Goal: Task Accomplishment & Management: Complete application form

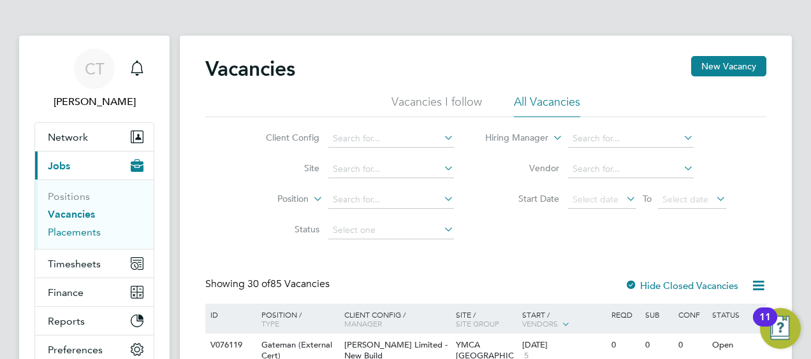
click at [77, 233] on link "Placements" at bounding box center [74, 232] width 53 height 12
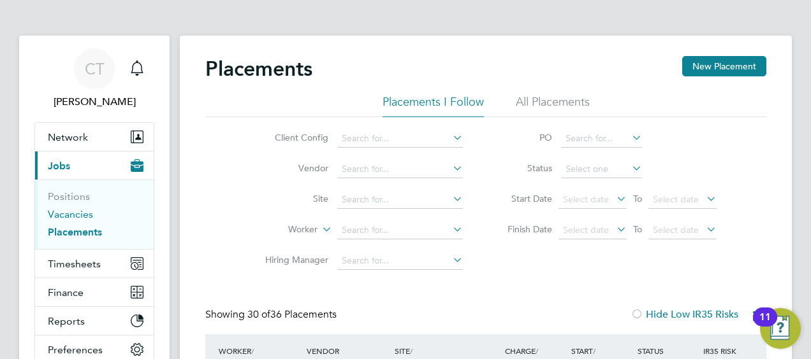
click at [79, 215] on link "Vacancies" at bounding box center [70, 214] width 45 height 12
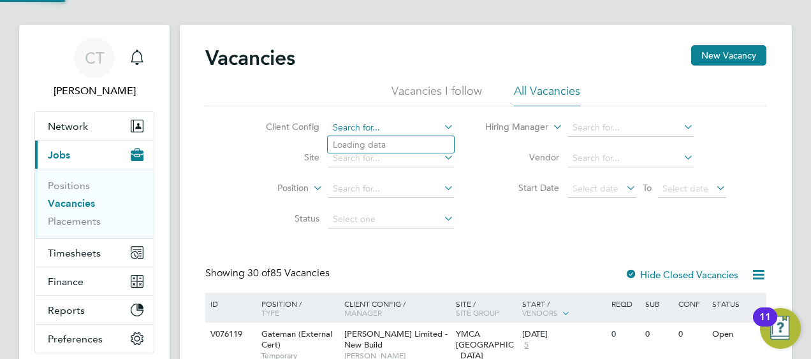
click at [384, 122] on input at bounding box center [391, 128] width 126 height 18
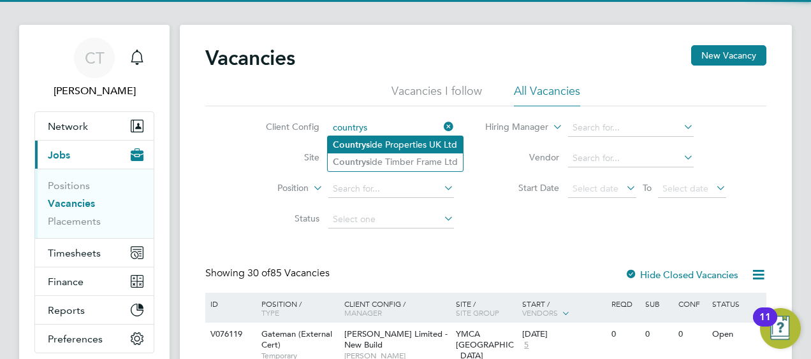
click at [395, 144] on li "Countrys ide Properties UK Ltd" at bounding box center [395, 144] width 135 height 17
type input "Countryside Properties UK Ltd"
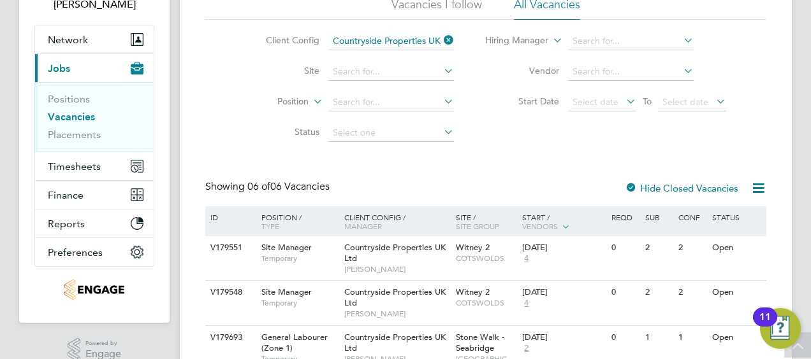
click at [514, 158] on div "Vacancies New Vacancy Vacancies I follow All Vacancies Client Config Countrysid…" at bounding box center [485, 268] width 561 height 619
click at [752, 294] on icon at bounding box center [748, 293] width 13 height 15
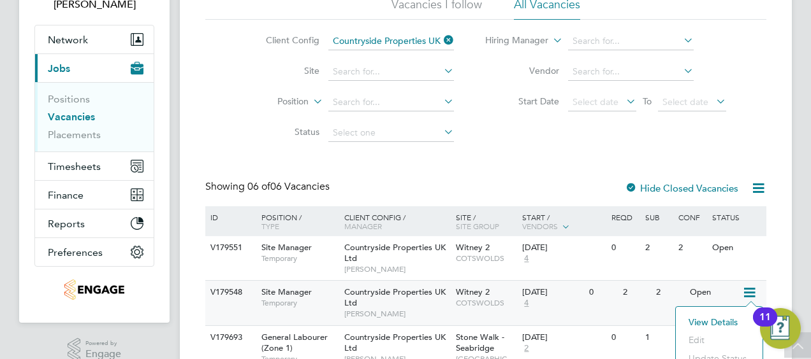
click at [577, 294] on div "[DATE]" at bounding box center [552, 292] width 61 height 11
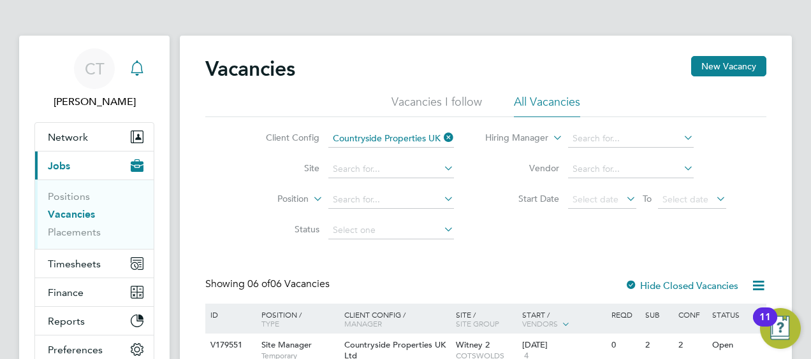
click at [136, 70] on icon "Main navigation" at bounding box center [136, 68] width 15 height 15
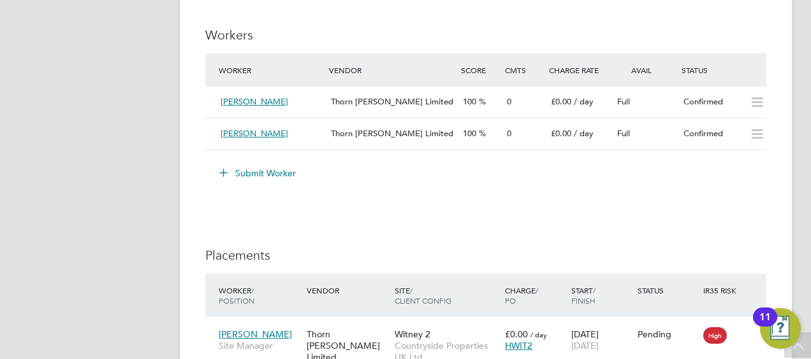
click at [284, 180] on button "Submit Worker" at bounding box center [258, 173] width 96 height 20
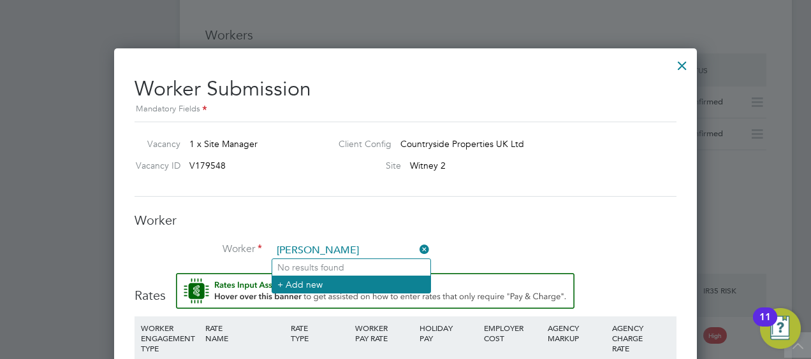
type input "[PERSON_NAME]"
click at [331, 283] on li "+ Add new" at bounding box center [351, 284] width 158 height 17
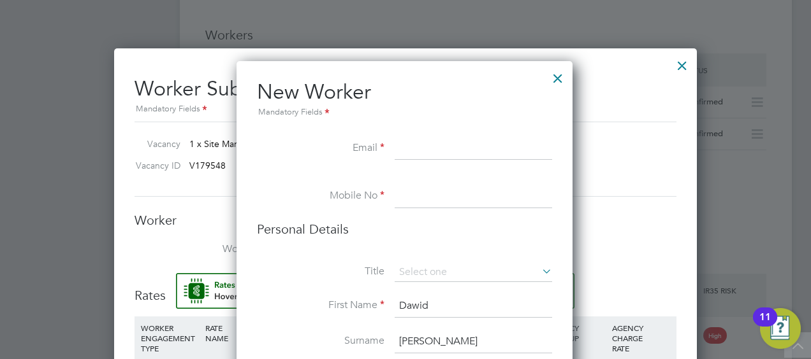
click at [419, 148] on input at bounding box center [473, 149] width 157 height 23
paste input "[EMAIL_ADDRESS][DOMAIN_NAME]"
type input "[EMAIL_ADDRESS][DOMAIN_NAME]"
click at [395, 186] on input at bounding box center [473, 196] width 157 height 23
click at [410, 200] on input at bounding box center [473, 196] width 157 height 23
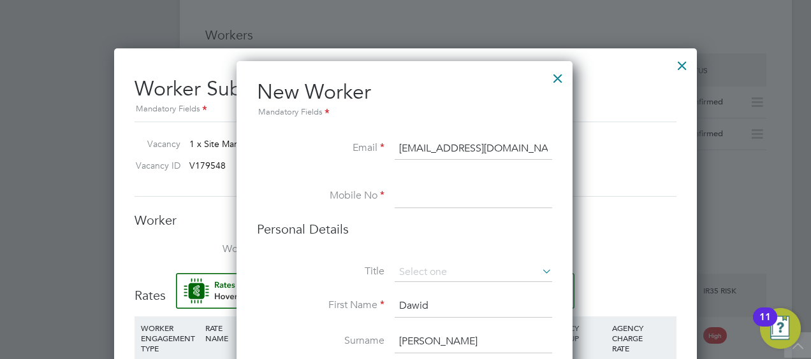
paste input "7719 374470"
click at [403, 194] on input "7719 374470" at bounding box center [473, 196] width 157 height 23
type input "07719 374470"
click at [428, 271] on input at bounding box center [473, 272] width 157 height 19
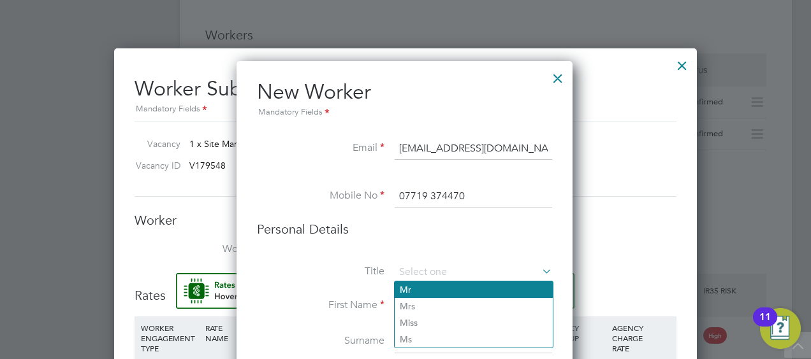
click at [426, 288] on li "Mr" at bounding box center [474, 290] width 158 height 17
type input "Mr"
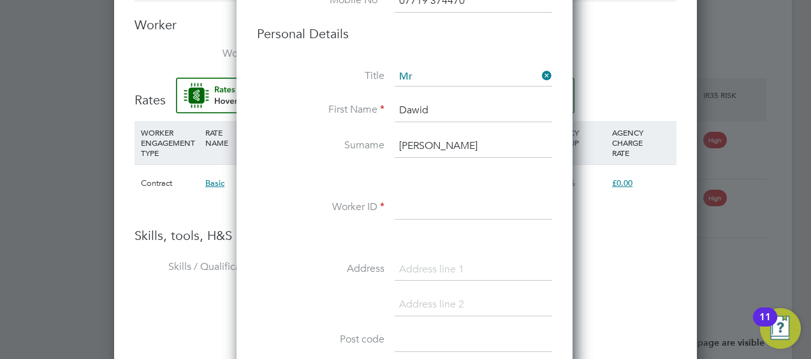
scroll to position [1427, 0]
click at [422, 213] on input at bounding box center [473, 207] width 157 height 23
paste input "339526"
type input "339526"
click at [362, 237] on li at bounding box center [404, 237] width 295 height 13
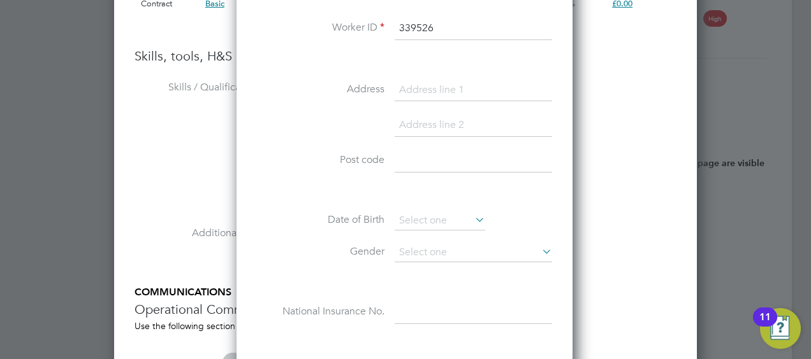
scroll to position [1608, 0]
click at [458, 212] on input at bounding box center [440, 219] width 91 height 19
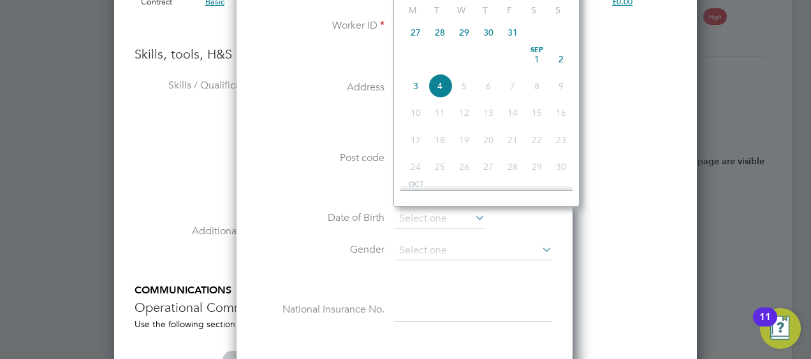
click at [333, 212] on label "Date of Birth" at bounding box center [320, 218] width 127 height 13
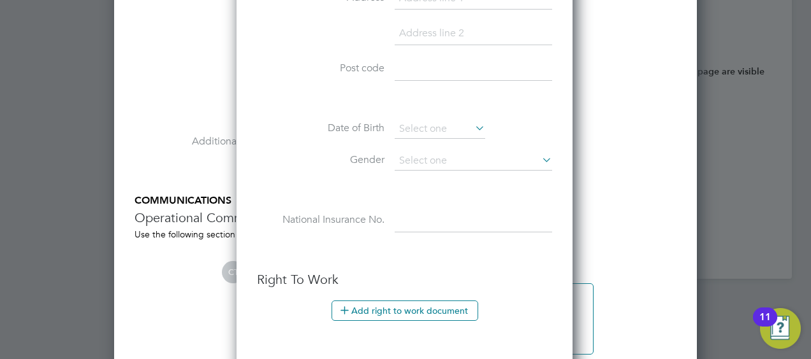
scroll to position [1711, 0]
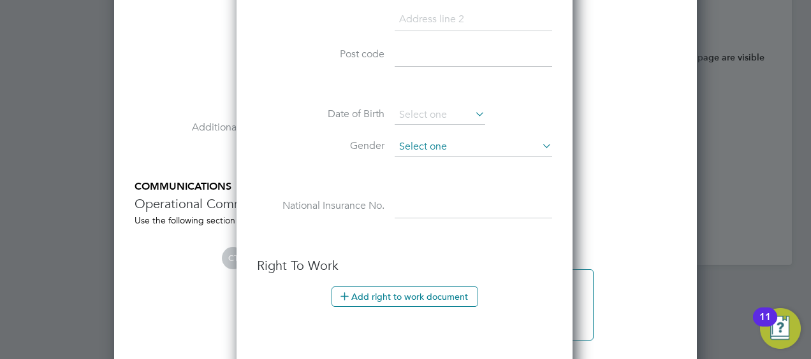
click at [410, 152] on input at bounding box center [473, 147] width 157 height 19
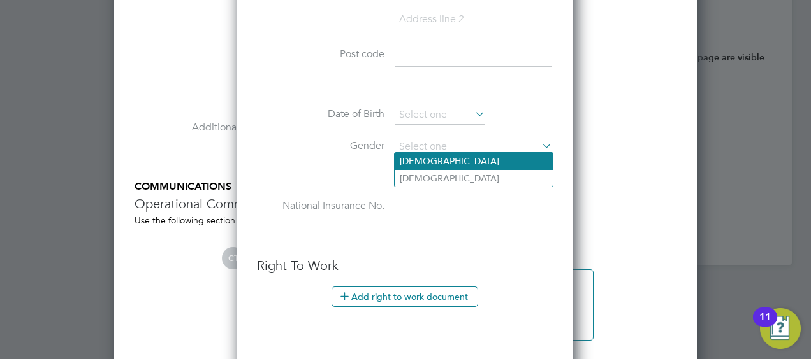
click at [405, 161] on li "[DEMOGRAPHIC_DATA]" at bounding box center [474, 161] width 158 height 17
type input "[DEMOGRAPHIC_DATA]"
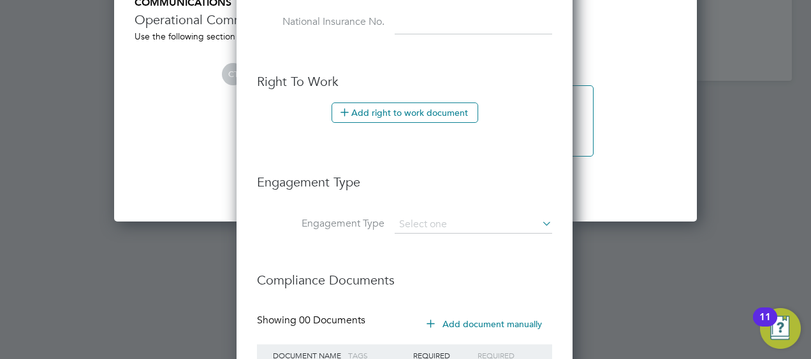
scroll to position [2004, 0]
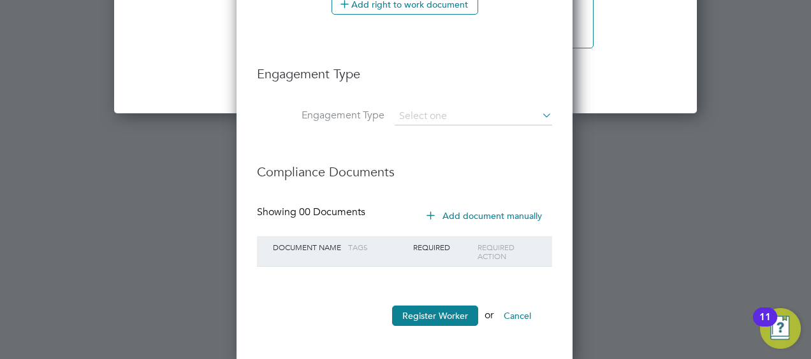
click at [438, 323] on li "Register Worker or Cancel" at bounding box center [404, 322] width 295 height 33
click at [433, 317] on button "Register Worker" at bounding box center [435, 316] width 86 height 20
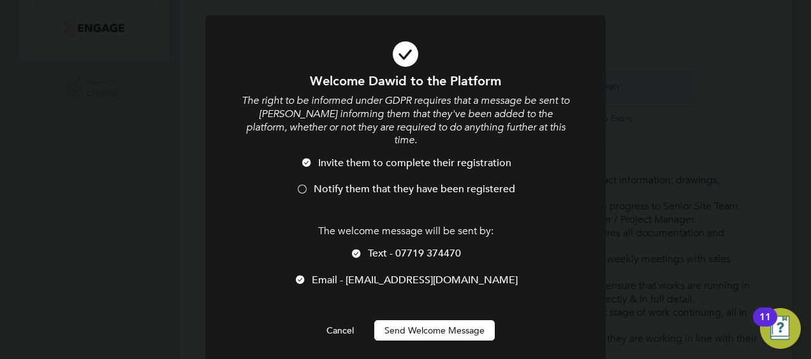
click at [343, 183] on span "Notify them that they have been registered" at bounding box center [414, 189] width 201 height 13
click at [354, 274] on span "Email - [EMAIL_ADDRESS][DOMAIN_NAME]" at bounding box center [415, 280] width 206 height 13
click at [405, 321] on button "Send Welcome Message" at bounding box center [434, 331] width 120 height 20
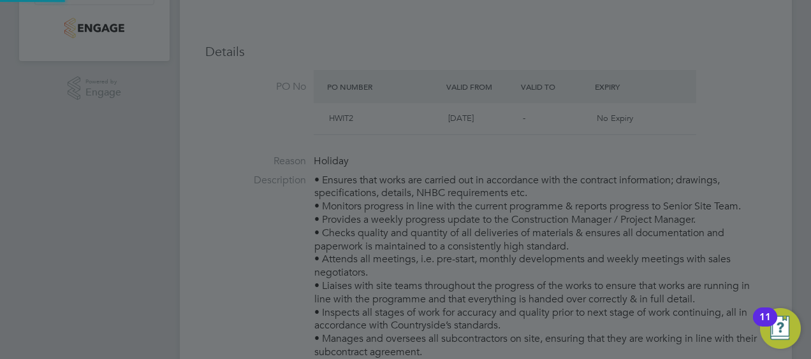
type input "[PERSON_NAME] (339526)"
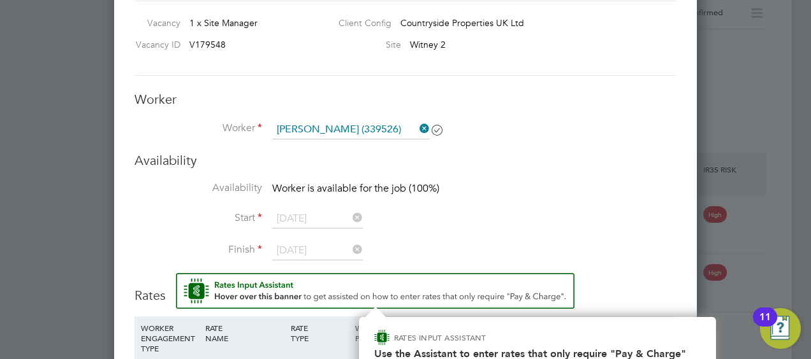
scroll to position [1348, 0]
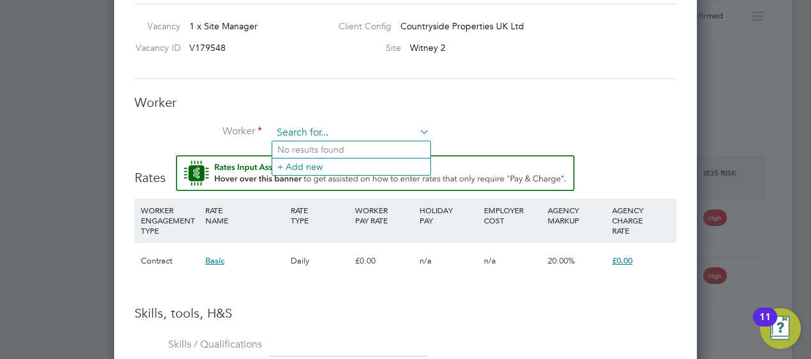
click at [384, 126] on input at bounding box center [350, 133] width 157 height 19
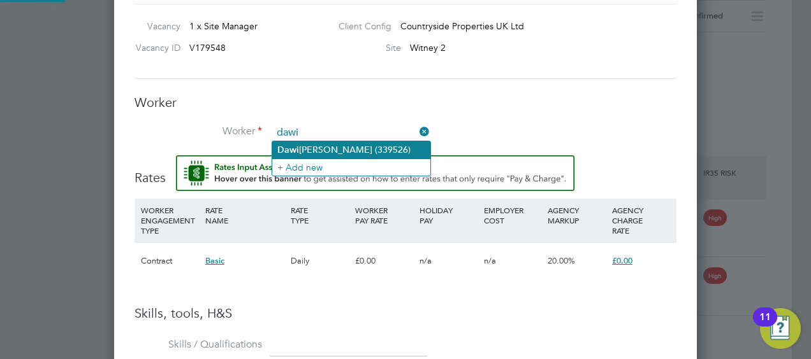
click at [319, 150] on li "Dawi [PERSON_NAME] (339526)" at bounding box center [351, 150] width 158 height 17
type input "[PERSON_NAME] (339526)"
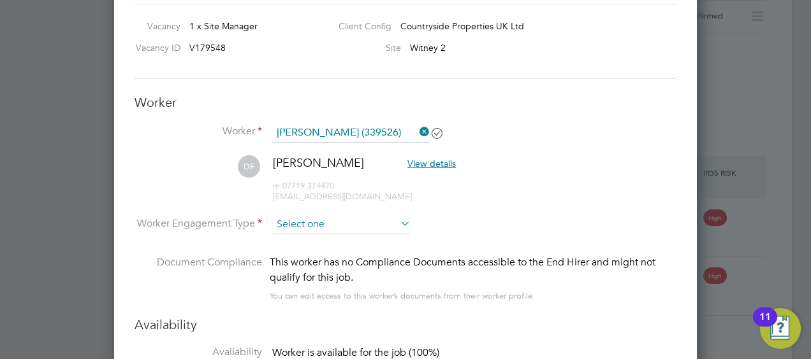
scroll to position [1119, 583]
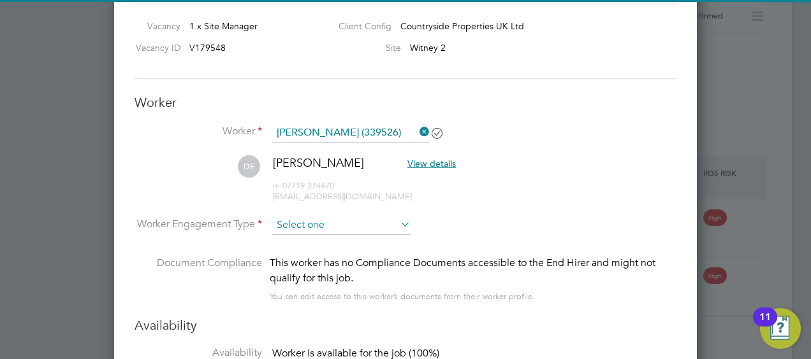
click at [316, 225] on input at bounding box center [341, 225] width 138 height 19
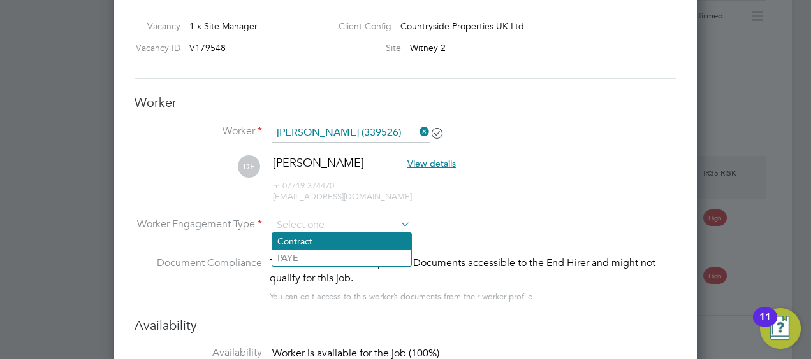
click at [307, 242] on li "Contract" at bounding box center [341, 241] width 139 height 17
type input "Contract"
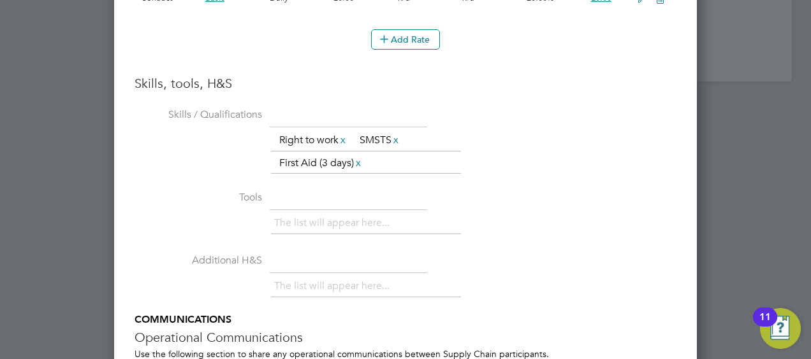
scroll to position [2070, 0]
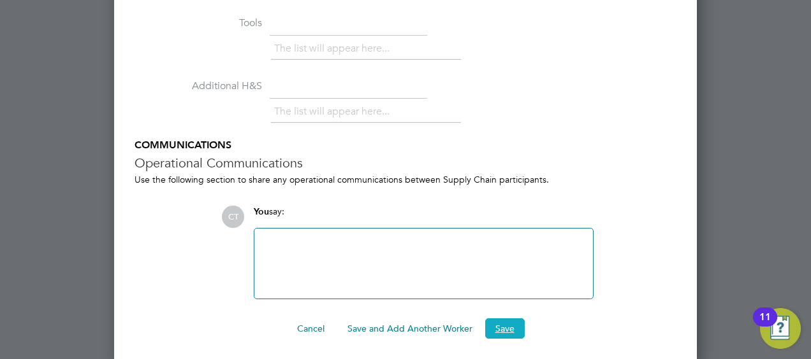
click at [509, 329] on button "Save" at bounding box center [505, 329] width 40 height 20
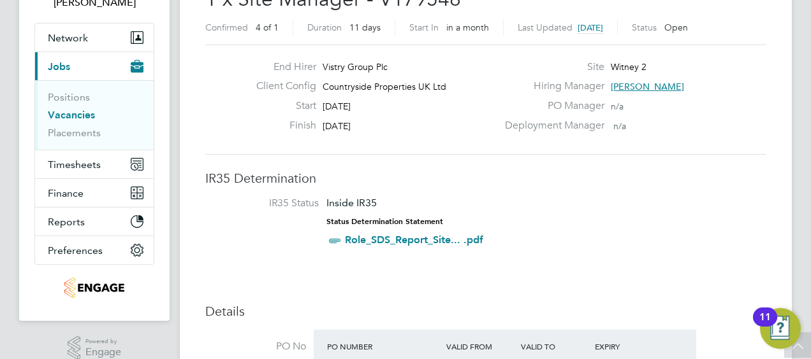
scroll to position [0, 0]
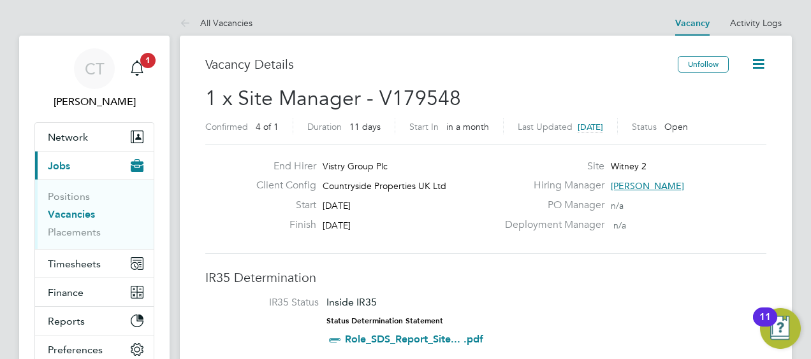
click at [760, 62] on icon at bounding box center [758, 64] width 16 height 16
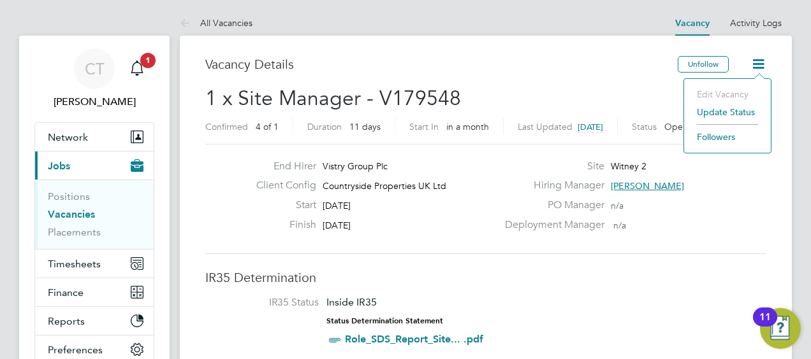
click at [637, 76] on div "Vacancy Details" at bounding box center [441, 70] width 472 height 29
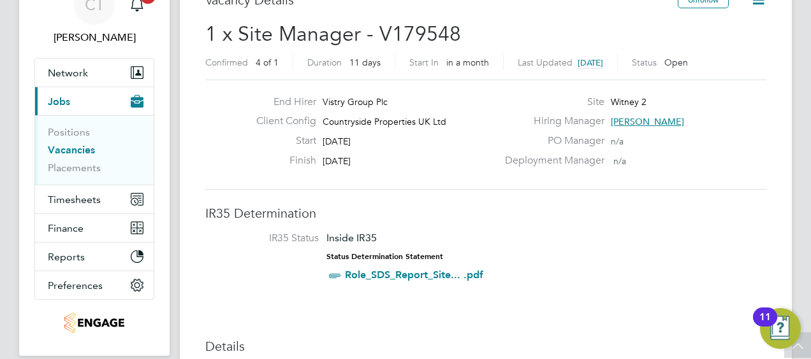
scroll to position [65, 0]
drag, startPoint x: 324, startPoint y: 142, endPoint x: 421, endPoint y: 170, distance: 100.3
click at [421, 170] on div "End Hirer Vistry Group Plc Client Config Countryside Properties UK Ltd Start [D…" at bounding box center [371, 134] width 251 height 78
drag, startPoint x: 421, startPoint y: 170, endPoint x: 388, endPoint y: 162, distance: 33.4
click at [388, 162] on div "Finish [DATE]" at bounding box center [371, 164] width 251 height 20
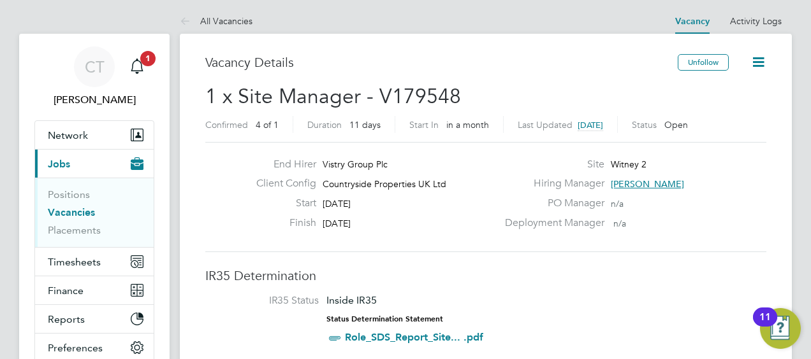
scroll to position [1, 0]
click at [139, 72] on icon "Main navigation" at bounding box center [136, 66] width 15 height 15
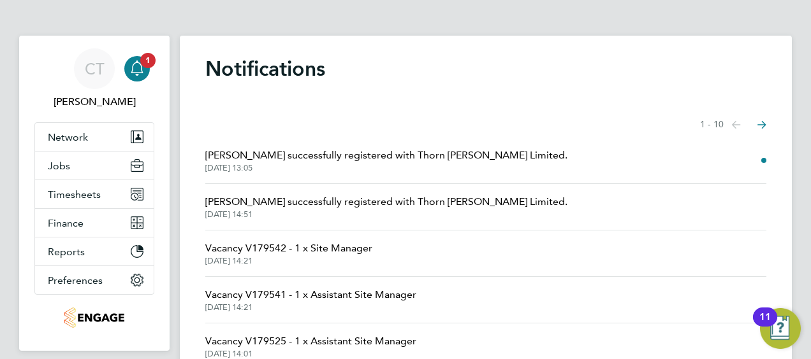
click at [421, 159] on span "[PERSON_NAME] successfully registered with Thorn [PERSON_NAME] Limited." at bounding box center [386, 155] width 362 height 15
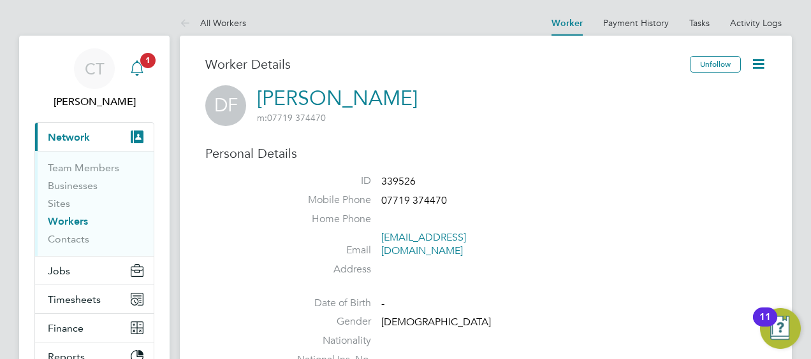
click at [133, 64] on icon "Main navigation" at bounding box center [136, 68] width 15 height 15
